Goal: Transaction & Acquisition: Obtain resource

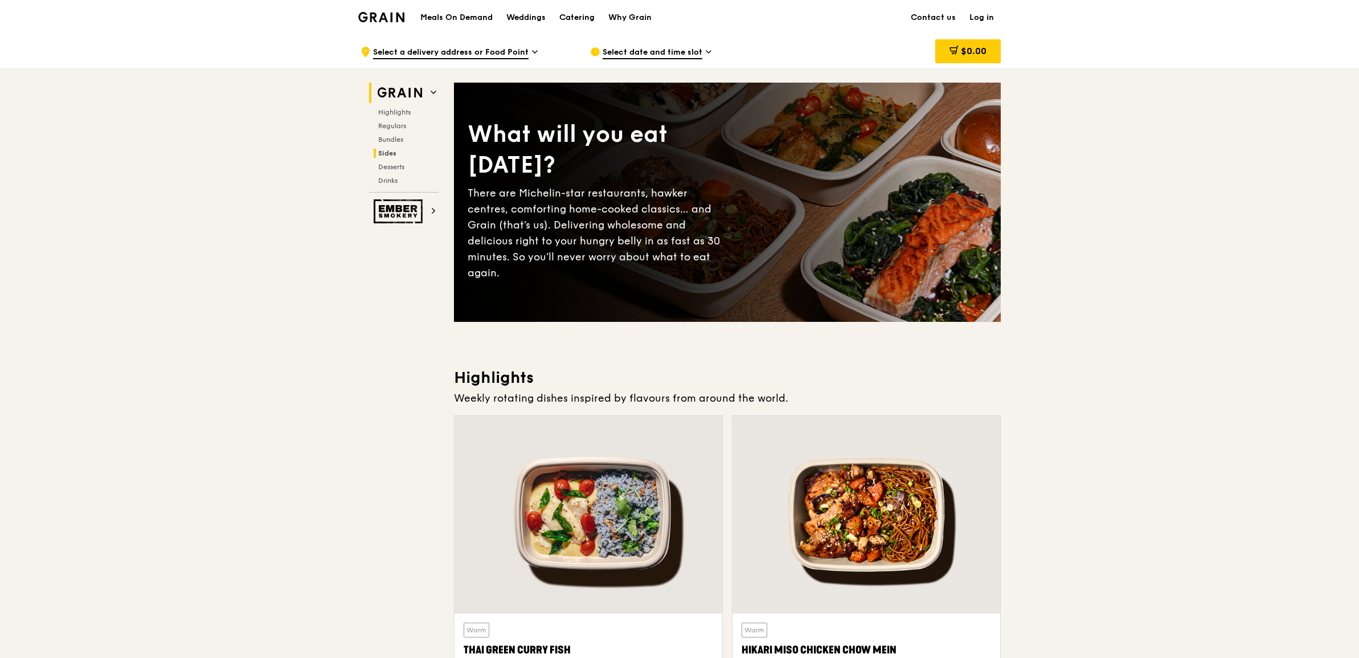
click at [394, 154] on span "Sides" at bounding box center [387, 153] width 18 height 8
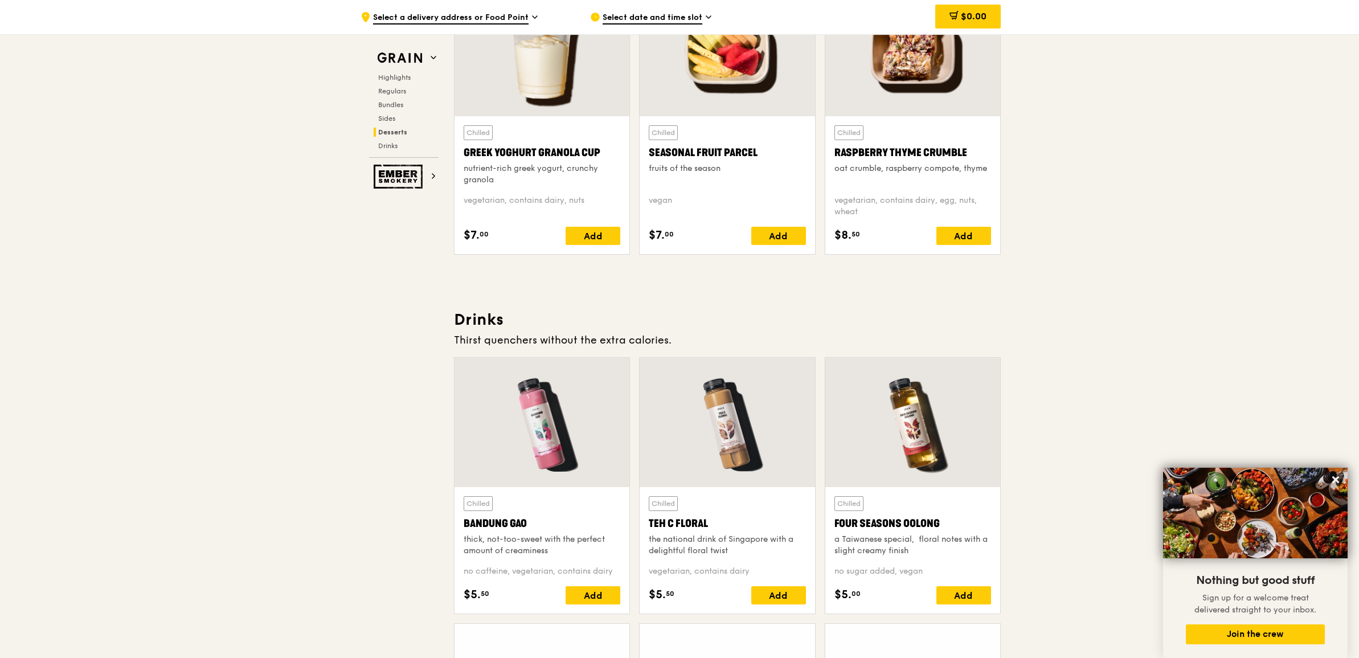
scroll to position [3736, 0]
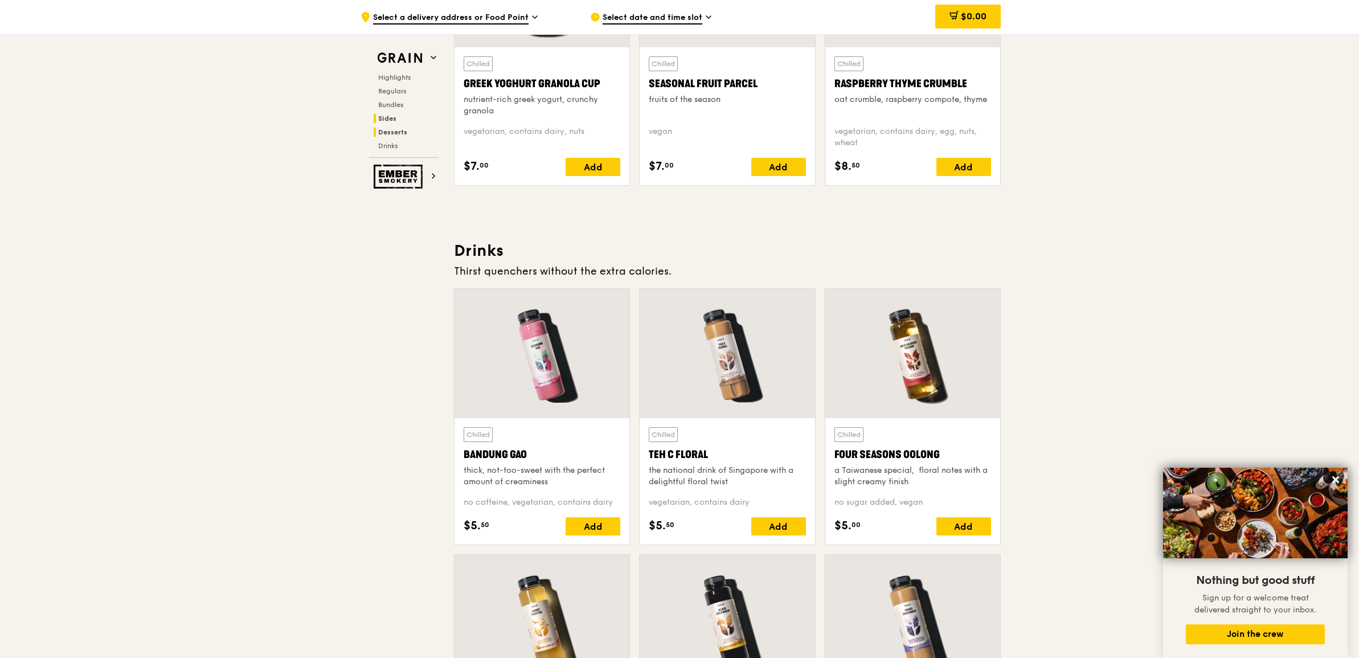
click at [386, 118] on span "Sides" at bounding box center [387, 119] width 18 height 8
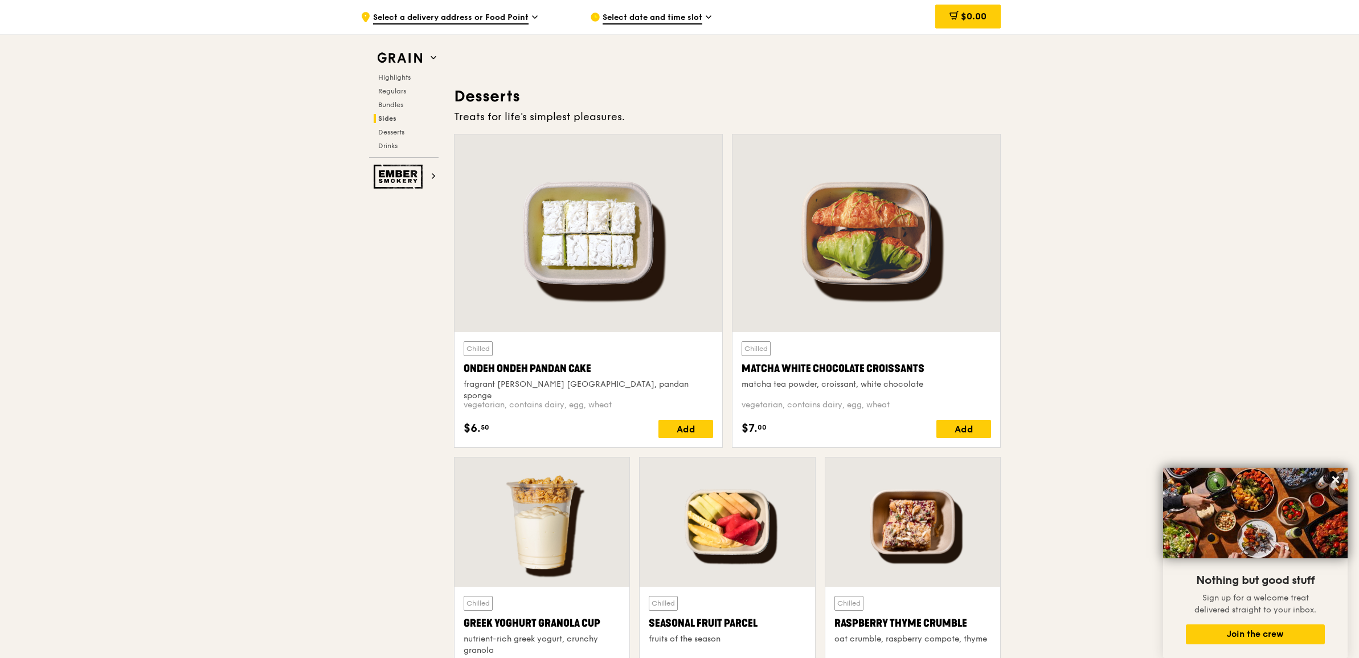
scroll to position [3409, 0]
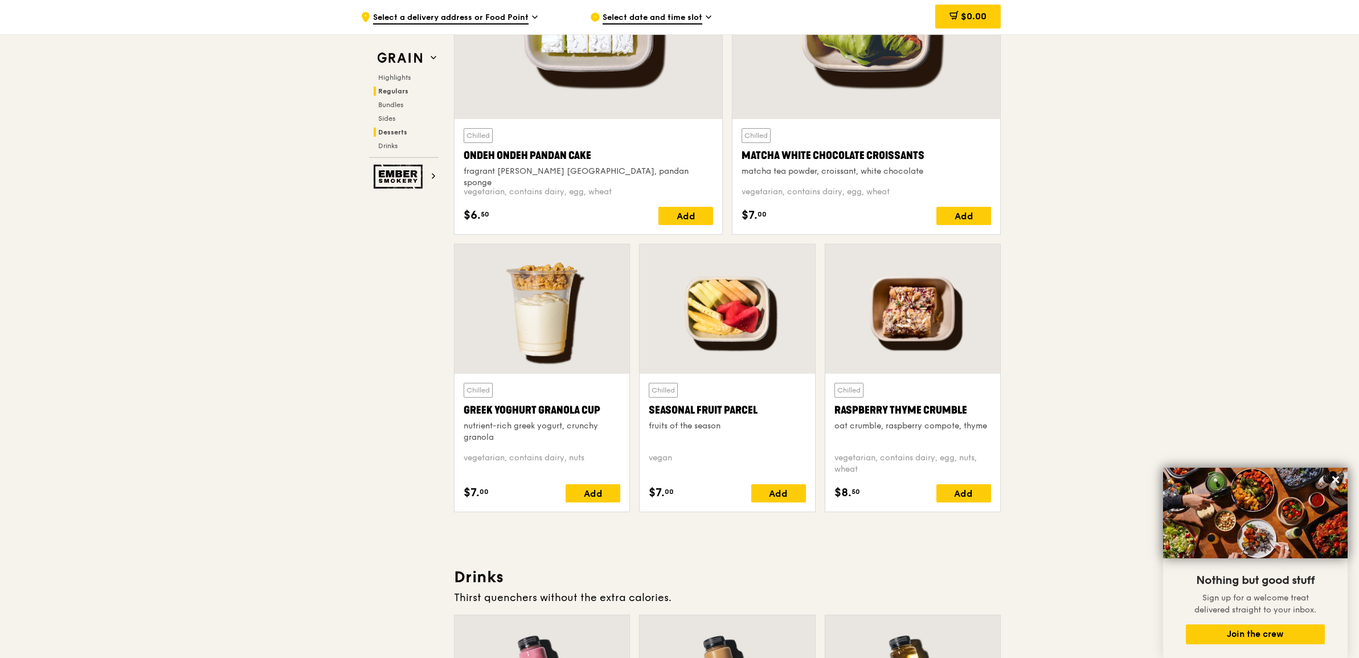
click at [404, 95] on h2 "Regulars" at bounding box center [406, 91] width 65 height 9
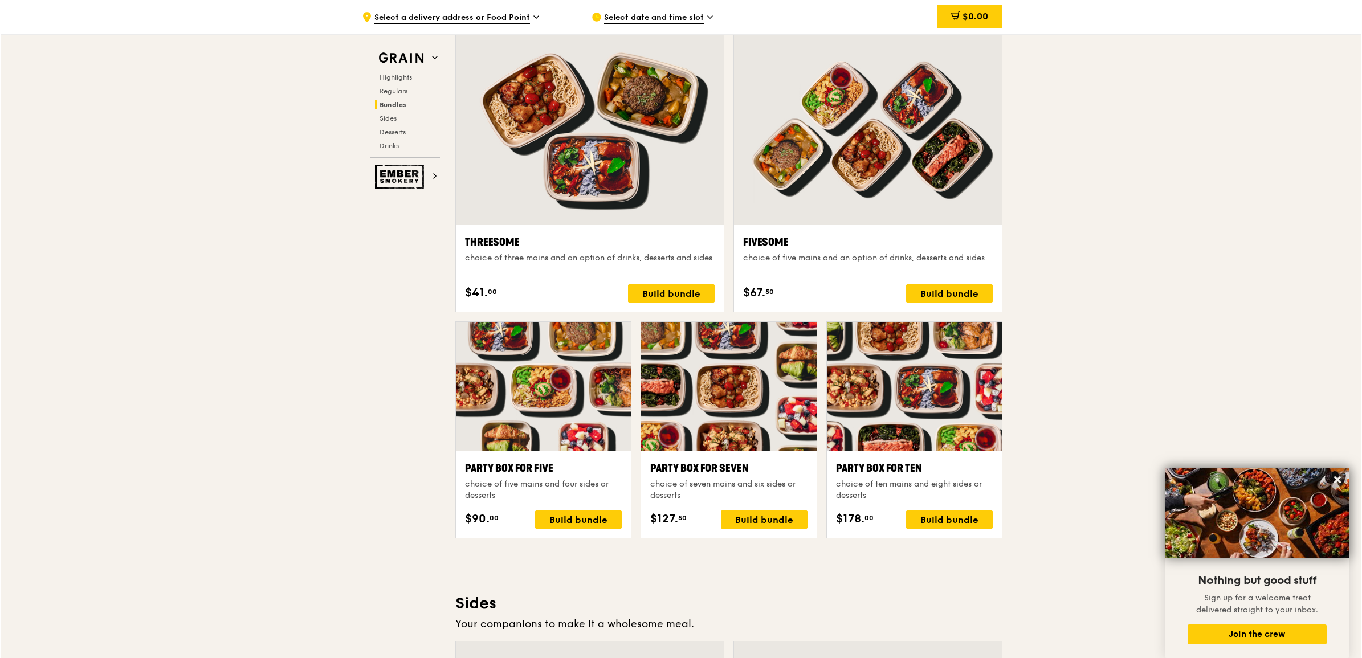
scroll to position [2089, 0]
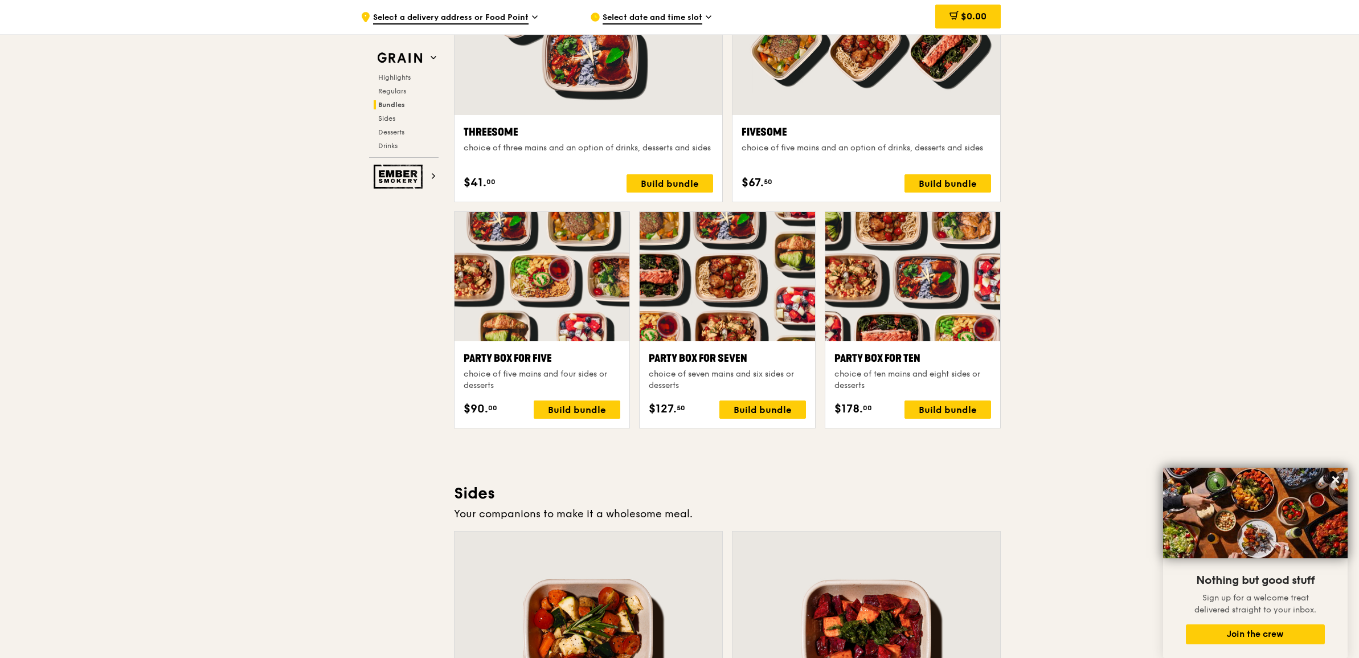
click at [892, 355] on div "Party Box for Ten" at bounding box center [913, 358] width 157 height 16
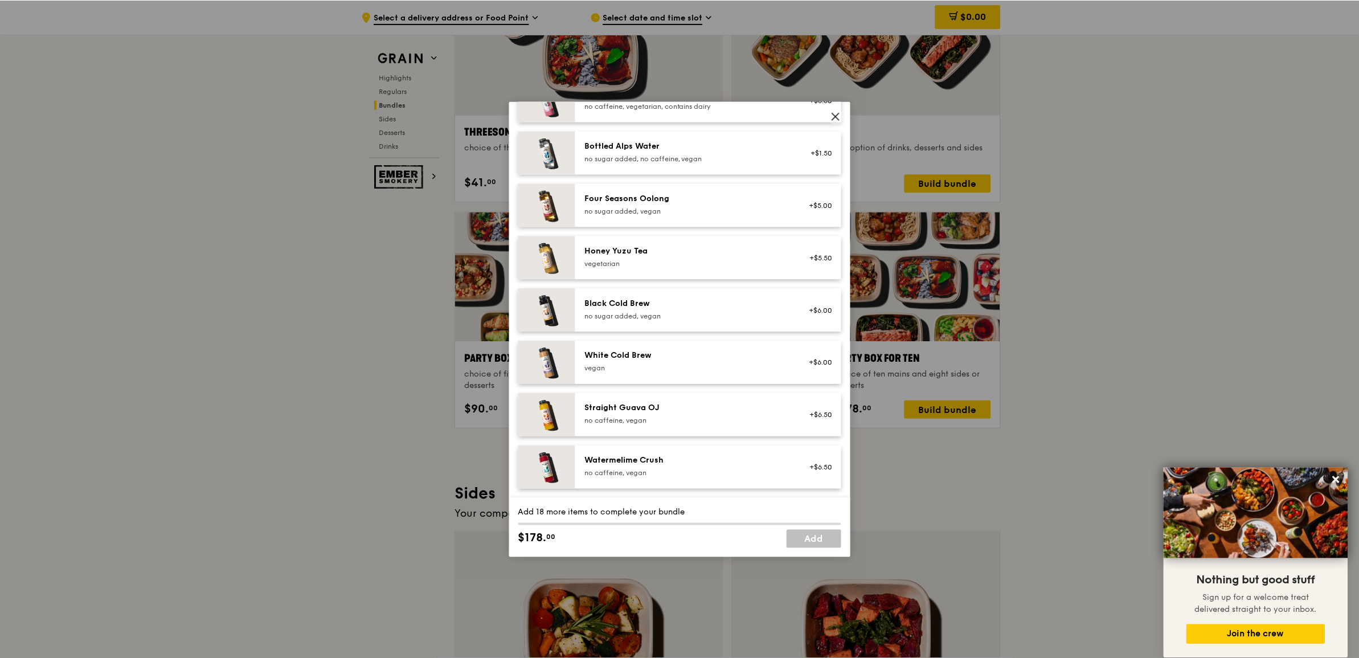
scroll to position [1304, 0]
click at [839, 116] on icon at bounding box center [837, 116] width 10 height 10
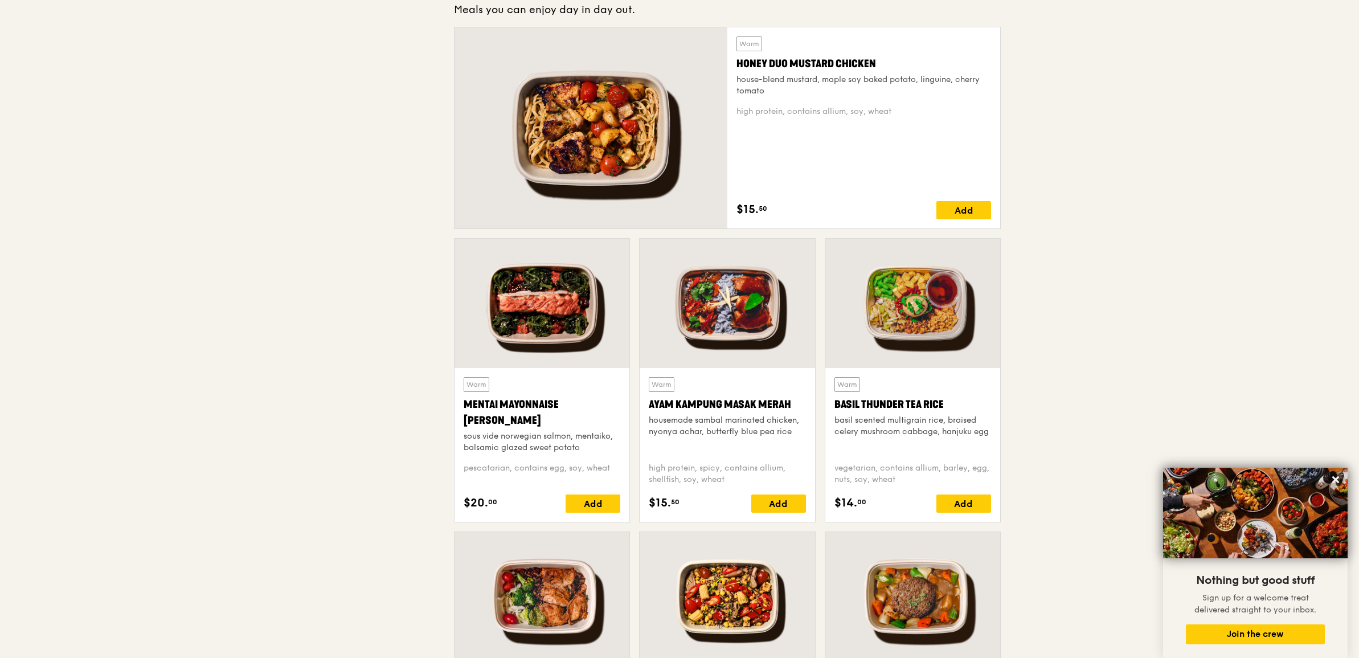
scroll to position [0, 0]
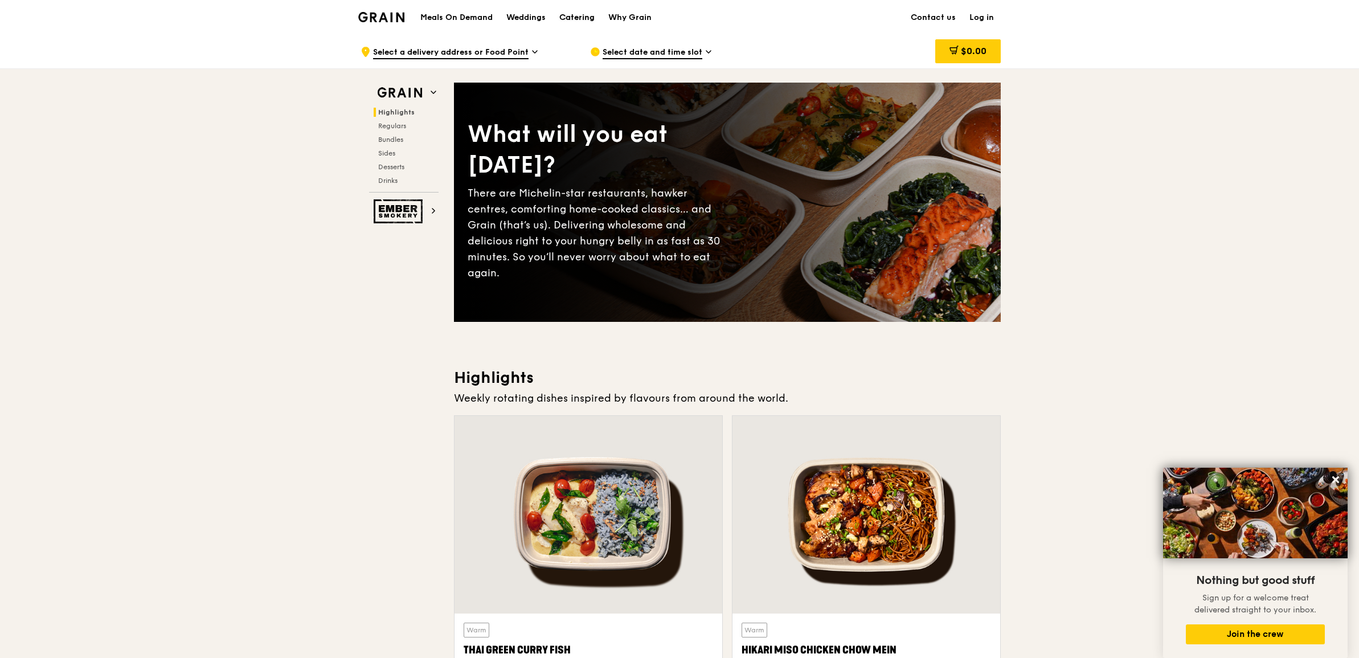
click at [584, 20] on div "Catering" at bounding box center [576, 18] width 35 height 34
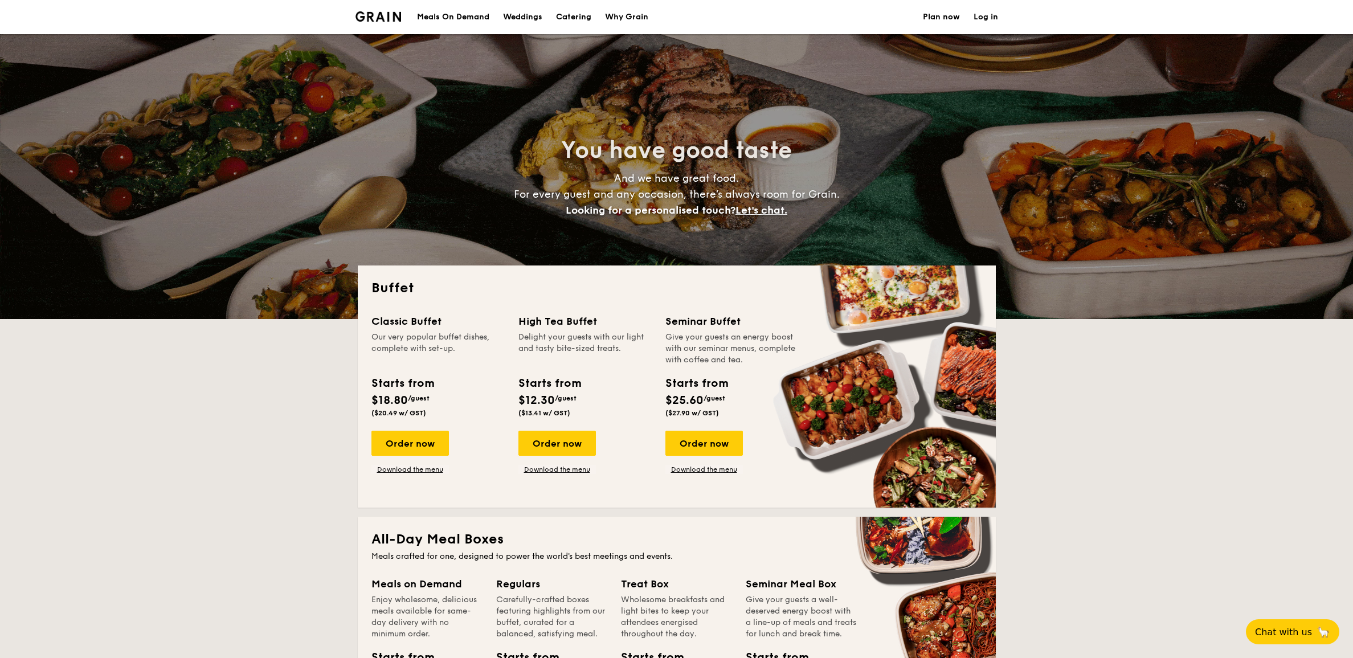
select select
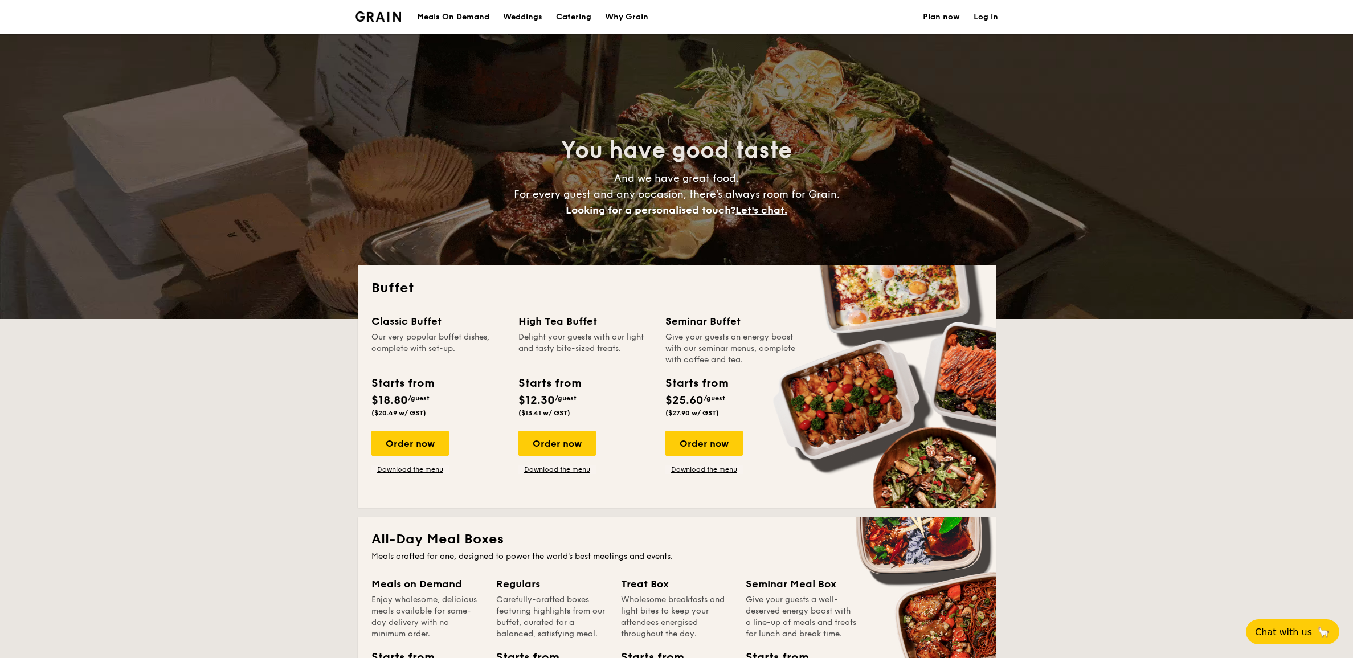
scroll to position [71, 0]
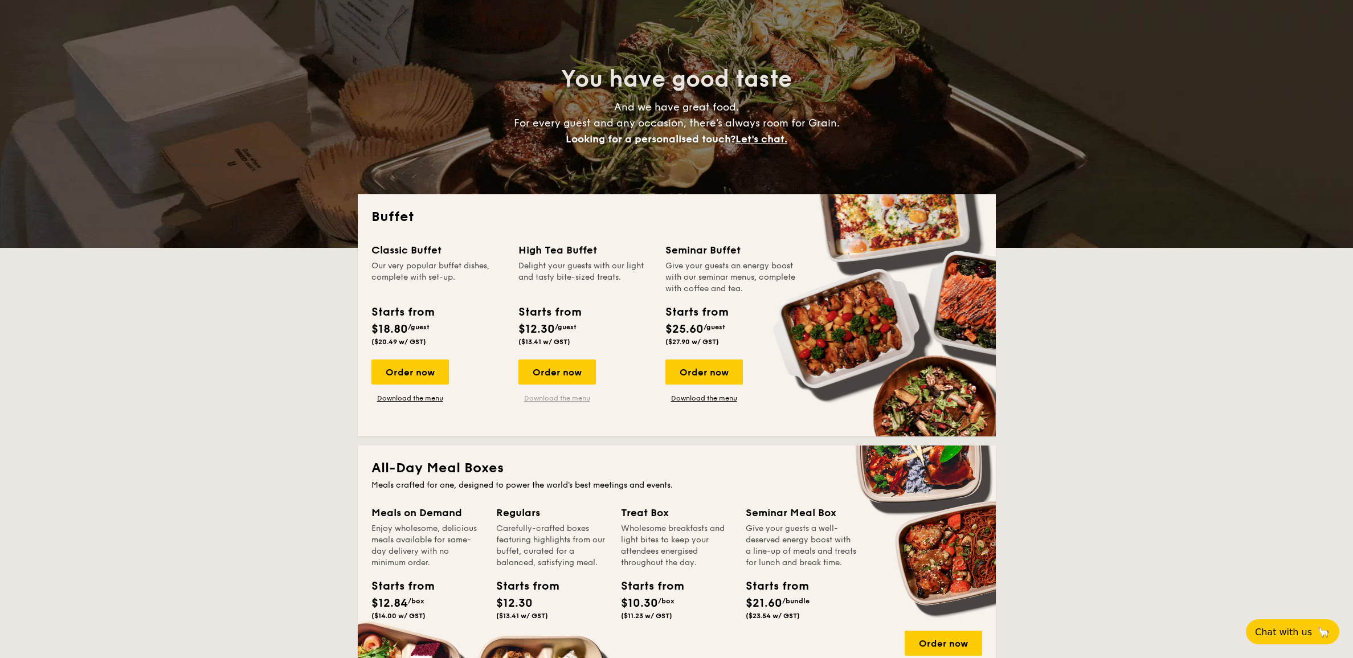
click at [560, 394] on link "Download the menu" at bounding box center [556, 398] width 77 height 9
